Goal: Transaction & Acquisition: Purchase product/service

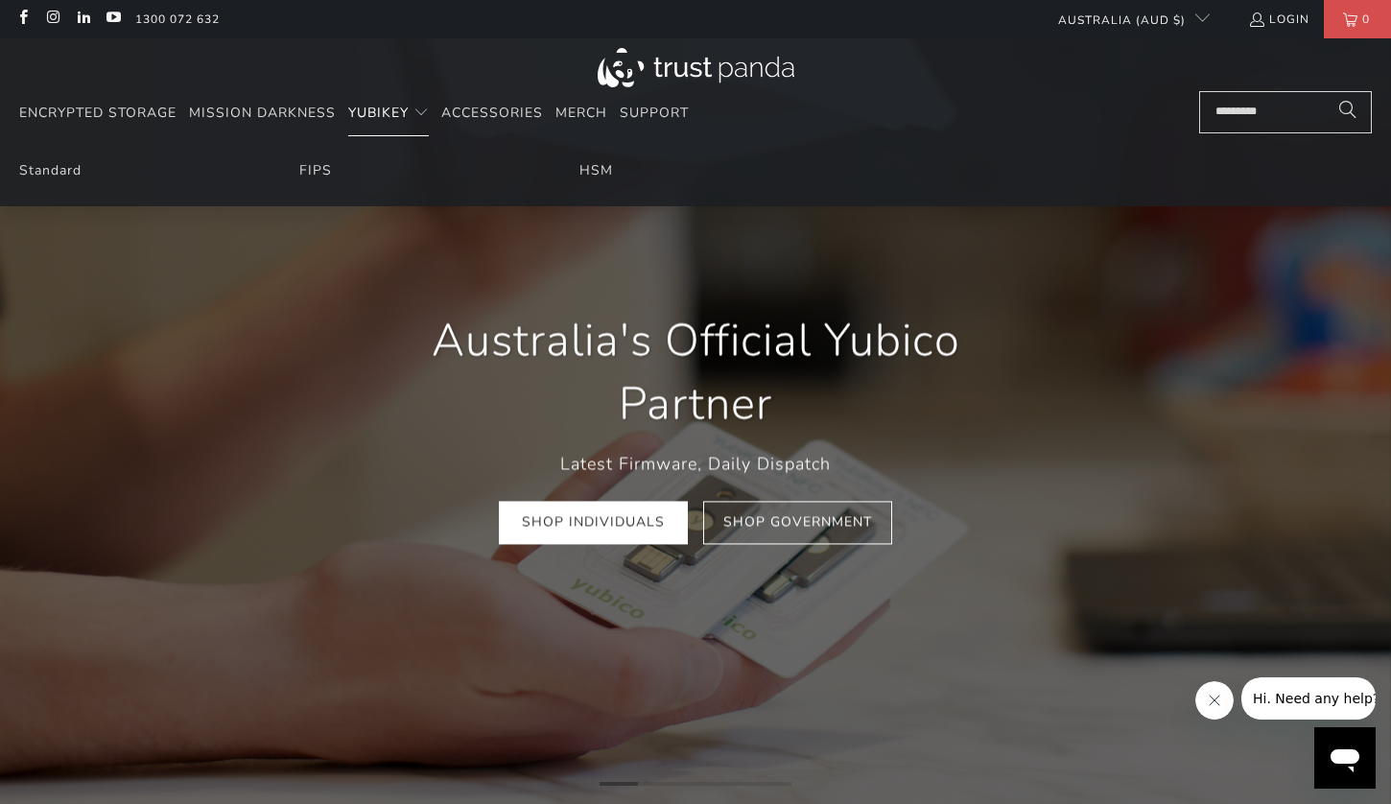
click at [390, 119] on span "YubiKey" at bounding box center [378, 113] width 60 height 18
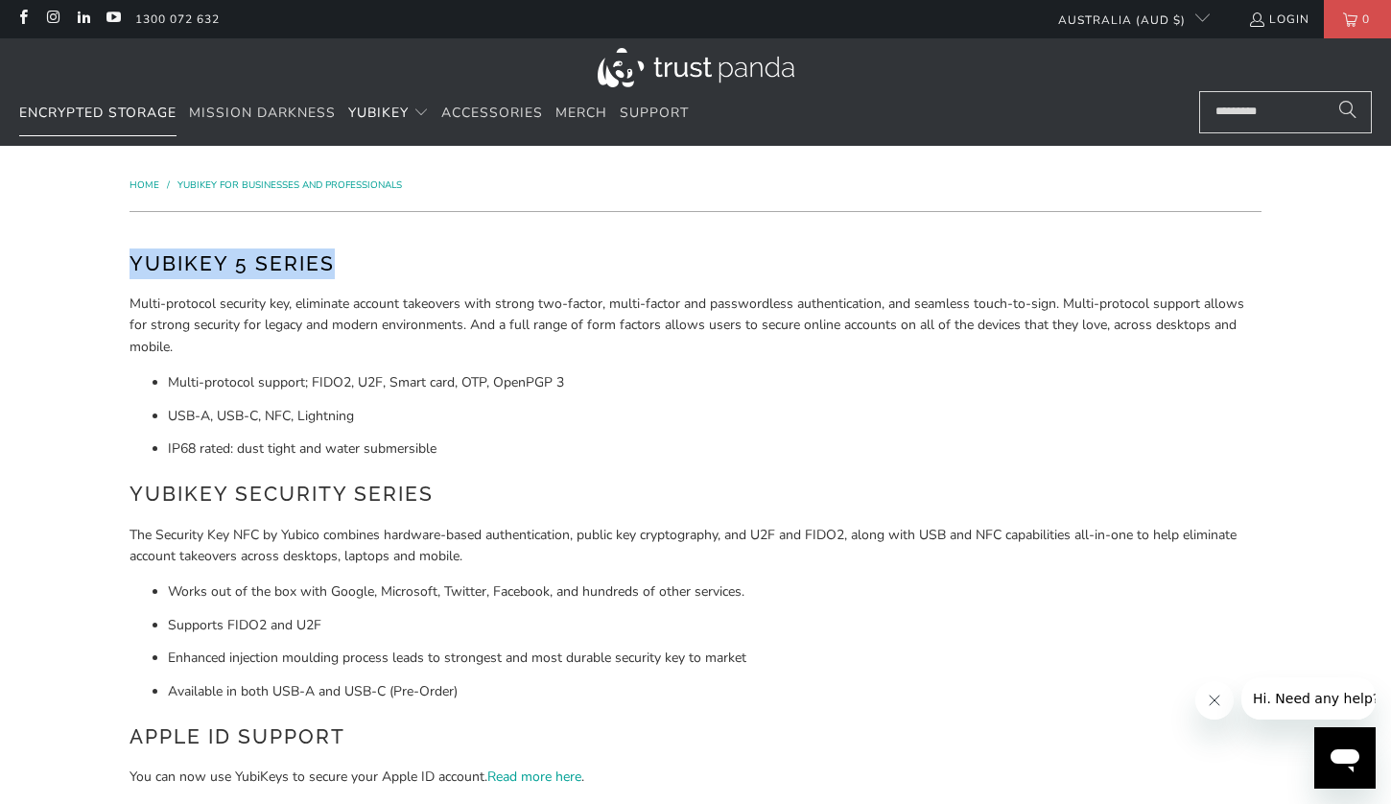
drag, startPoint x: 354, startPoint y: 275, endPoint x: 83, endPoint y: 115, distance: 314.3
click at [134, 260] on h2 "YubiKey 5 Series" at bounding box center [695, 263] width 1132 height 31
copy h2 "YubiKey 5 Series"
